Goal: Information Seeking & Learning: Learn about a topic

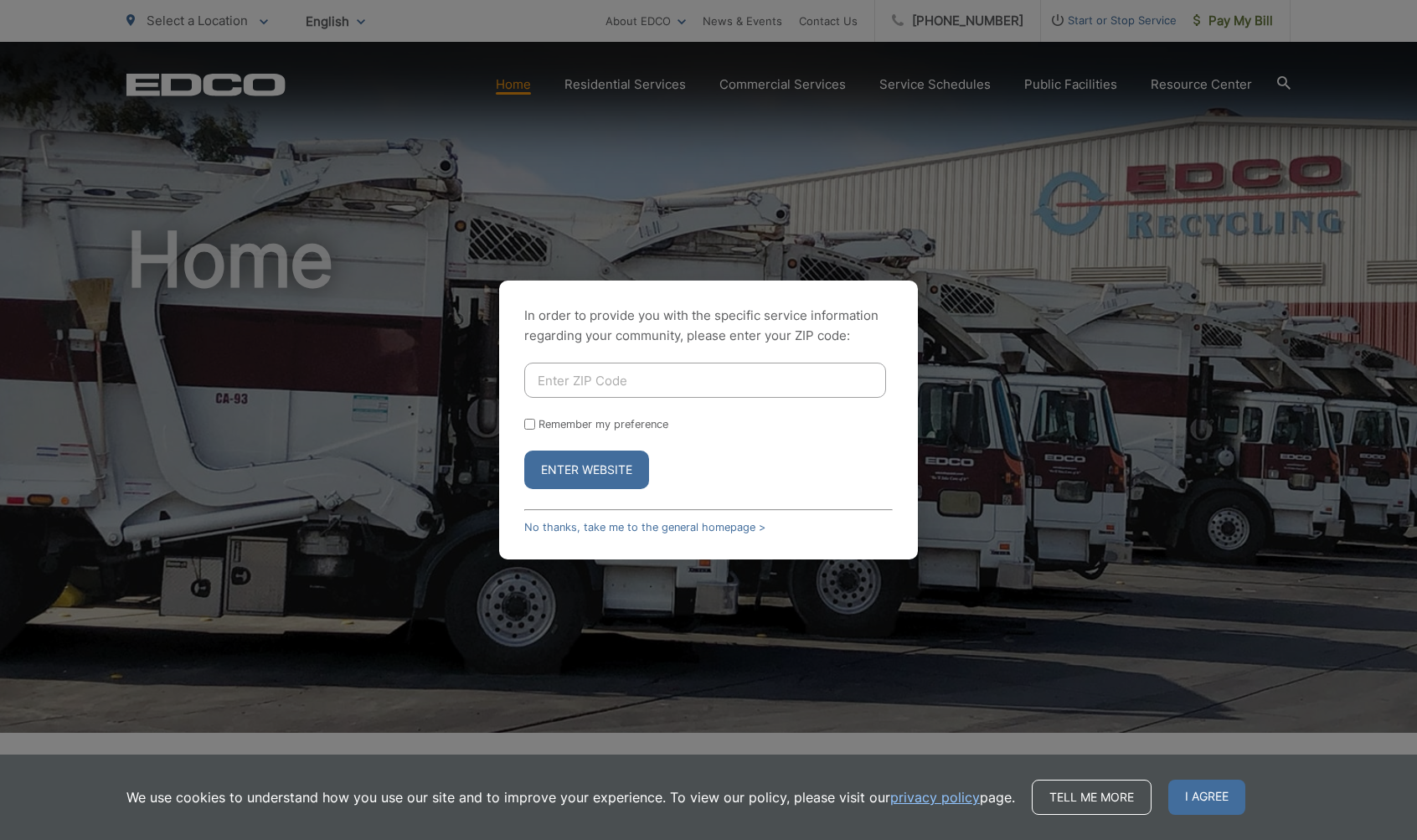
click at [599, 373] on input "Enter ZIP Code" at bounding box center [705, 380] width 362 height 35
type input "90275"
drag, startPoint x: 590, startPoint y: 470, endPoint x: 621, endPoint y: 467, distance: 31.1
click at [590, 470] on button "Enter Website" at bounding box center [586, 470] width 124 height 39
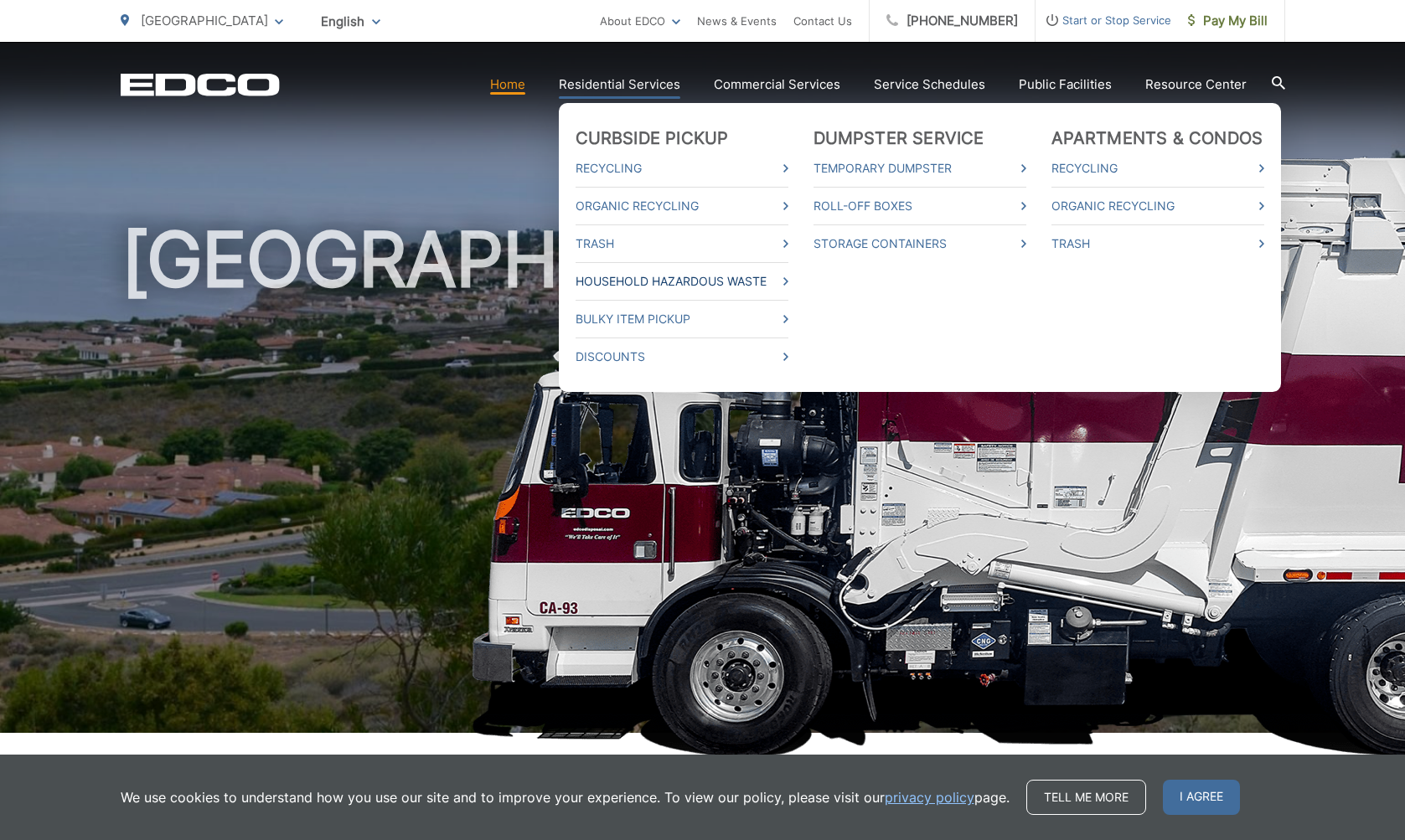
click at [667, 283] on link "Household Hazardous Waste" at bounding box center [681, 281] width 213 height 20
click at [654, 322] on link "Bulky Item Pickup" at bounding box center [681, 319] width 213 height 20
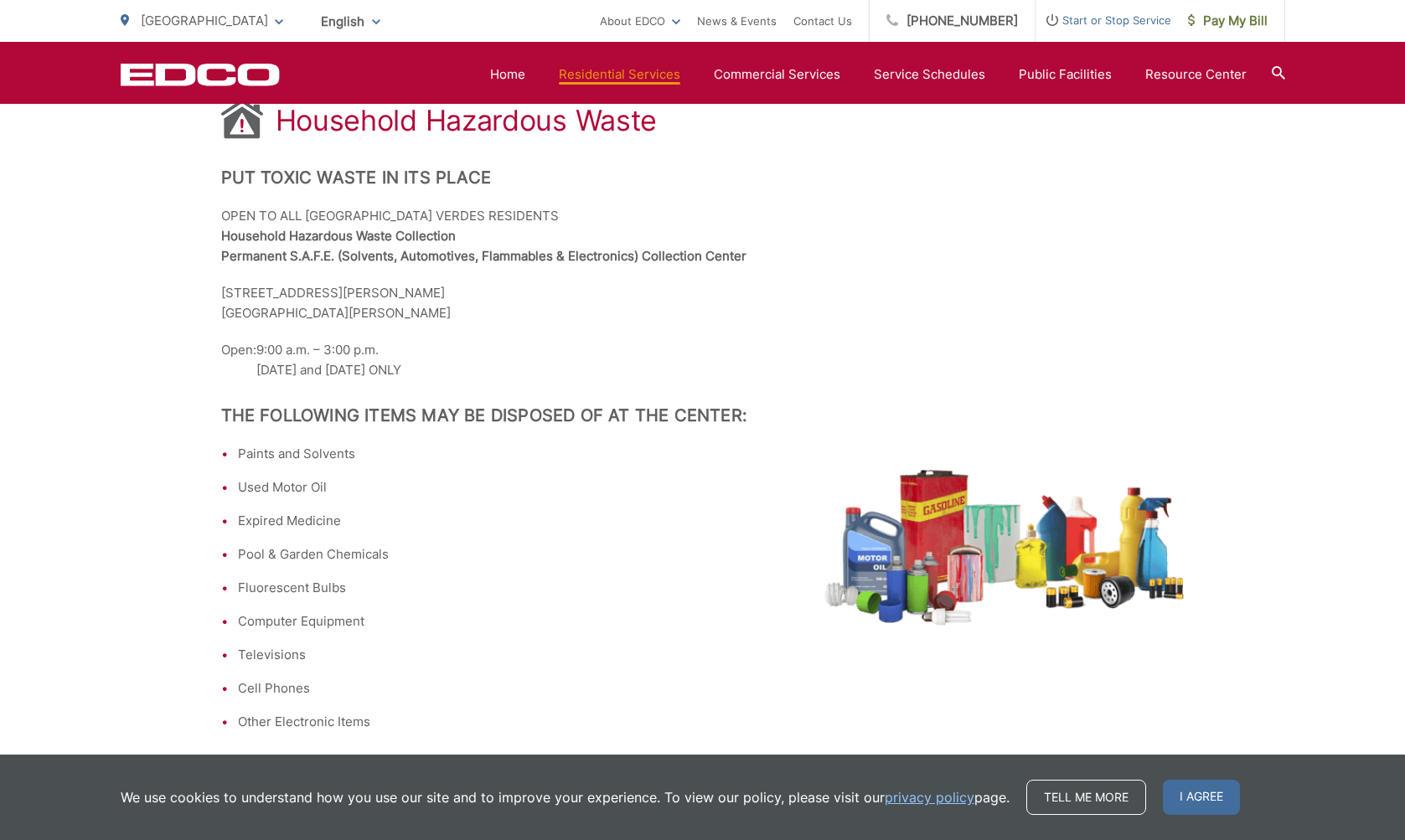
scroll to position [319, 0]
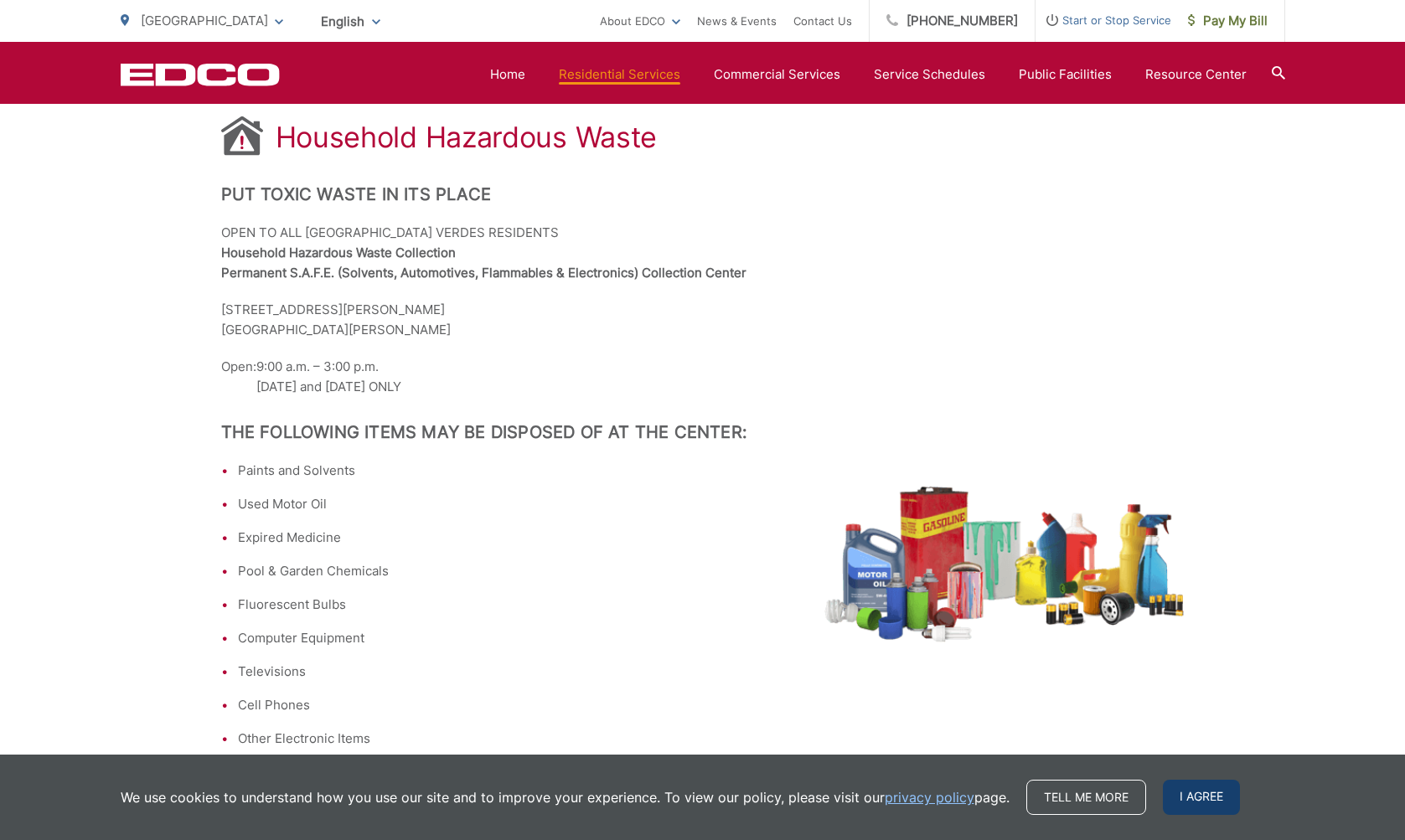
click at [1220, 794] on span "I agree" at bounding box center [1201, 798] width 77 height 35
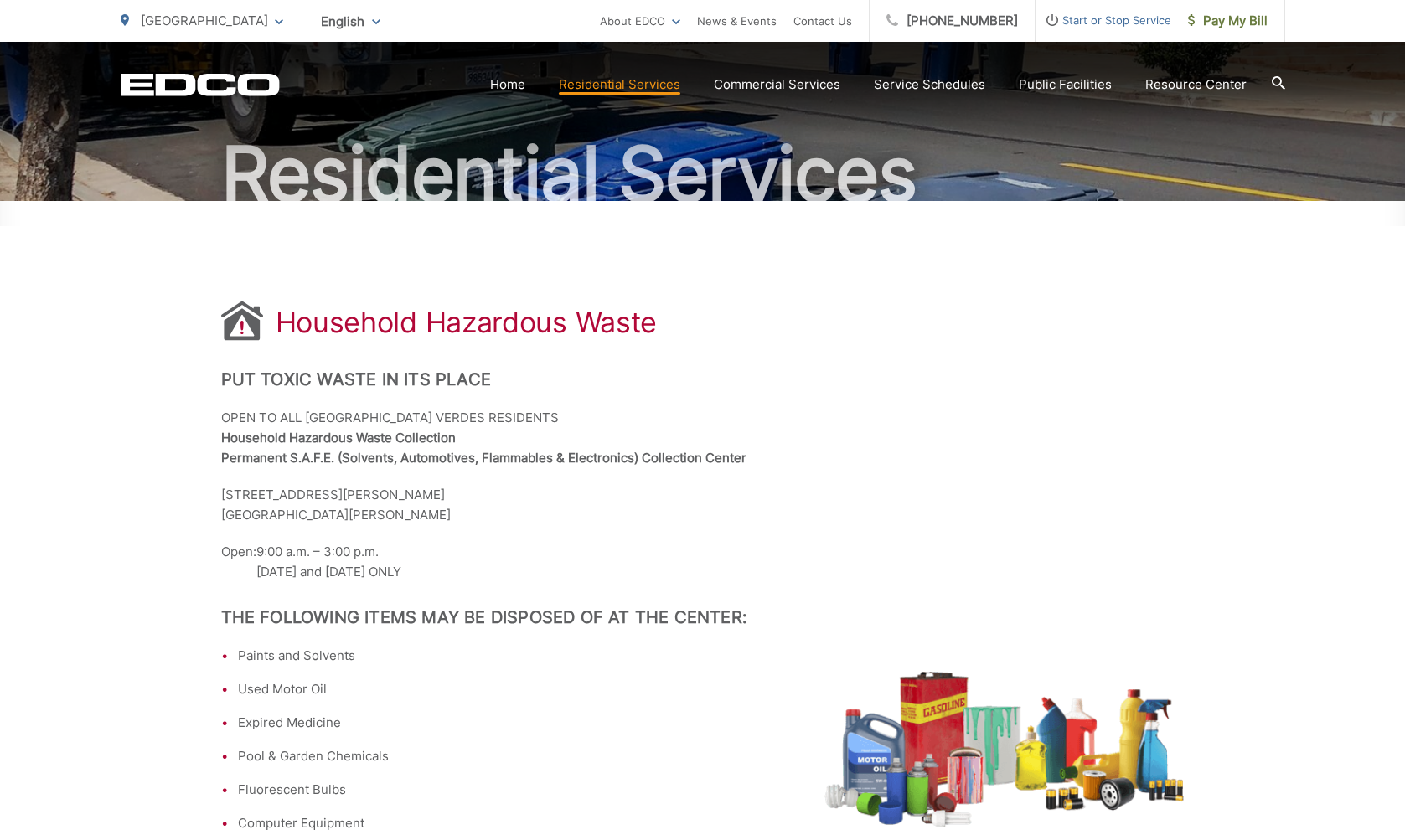
scroll to position [120, 0]
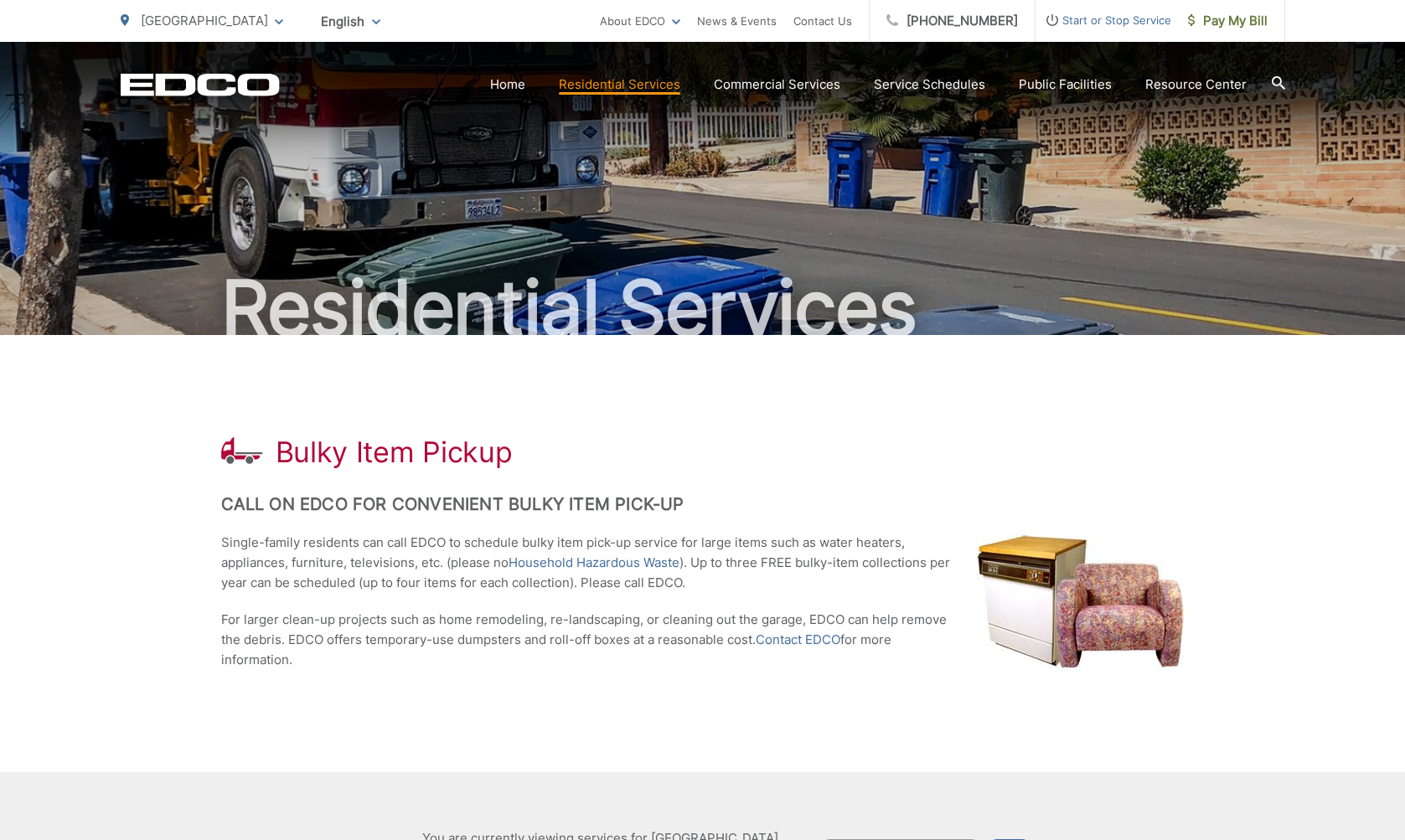
click at [638, 573] on p "Single-family residents can call EDCO to schedule bulky item pick-up service fo…" at bounding box center [703, 563] width 964 height 60
click at [642, 565] on link "Household Hazardous Waste" at bounding box center [594, 563] width 171 height 20
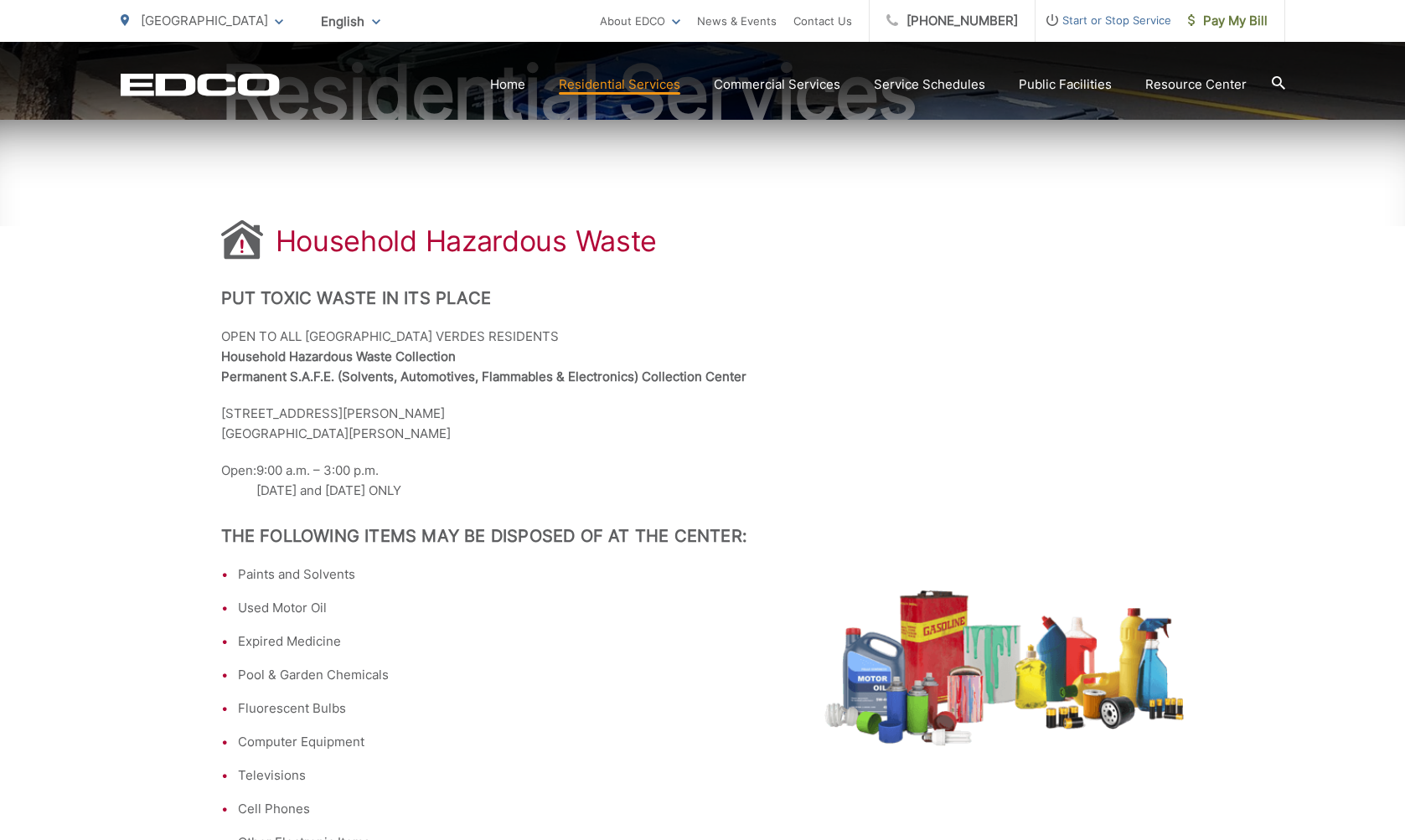
scroll to position [343, 0]
